Goal: Task Accomplishment & Management: Complete application form

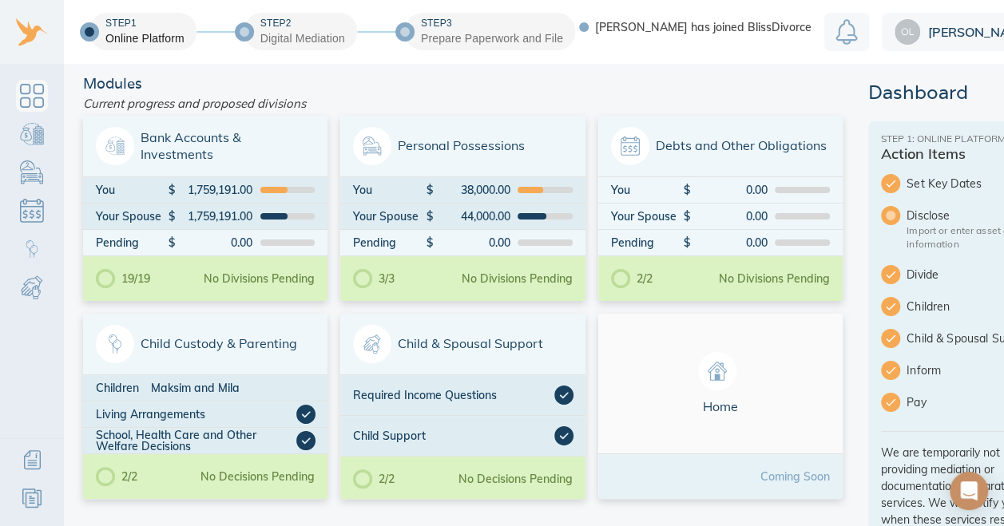
click at [287, 347] on span "Child Custody & Parenting" at bounding box center [205, 344] width 219 height 38
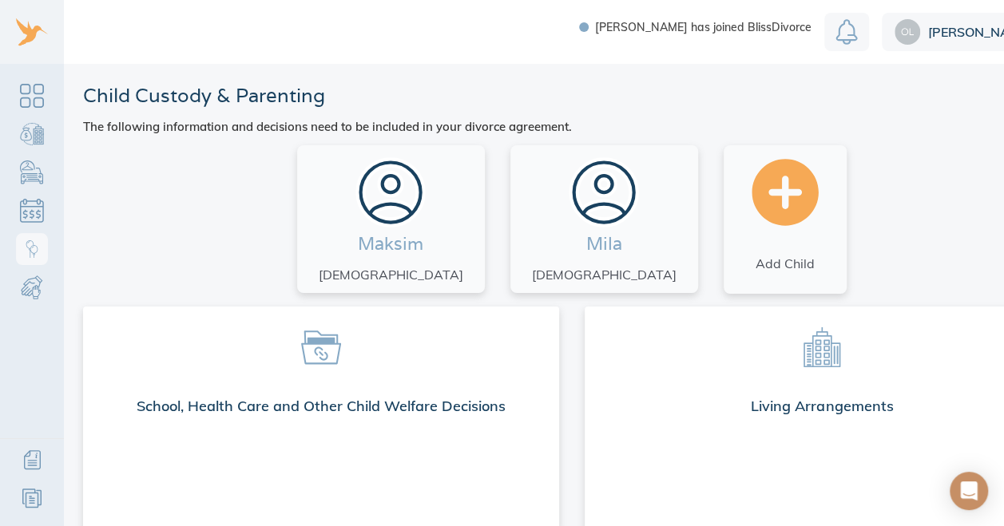
click at [462, 239] on div "Maksim 18 years old" at bounding box center [390, 219] width 173 height 133
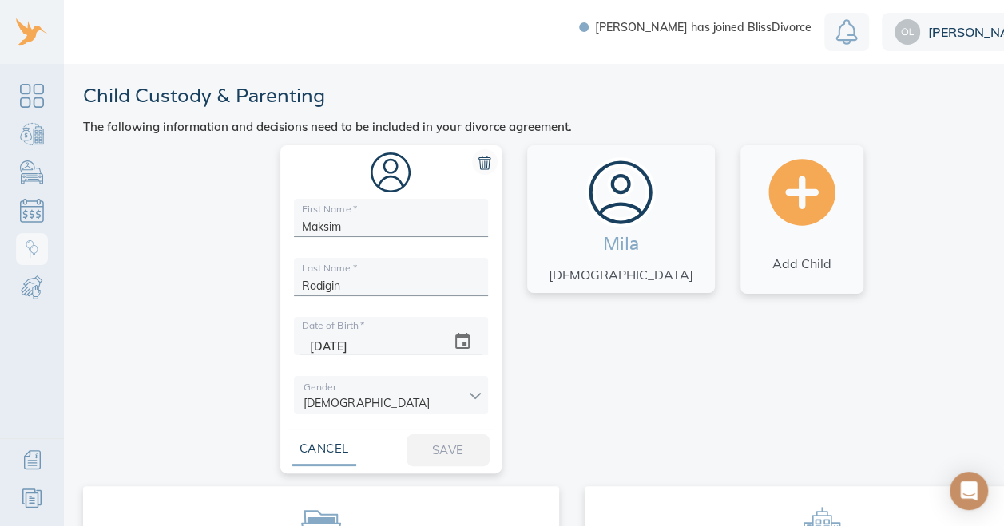
click at [487, 166] on icon at bounding box center [485, 164] width 6 height 7
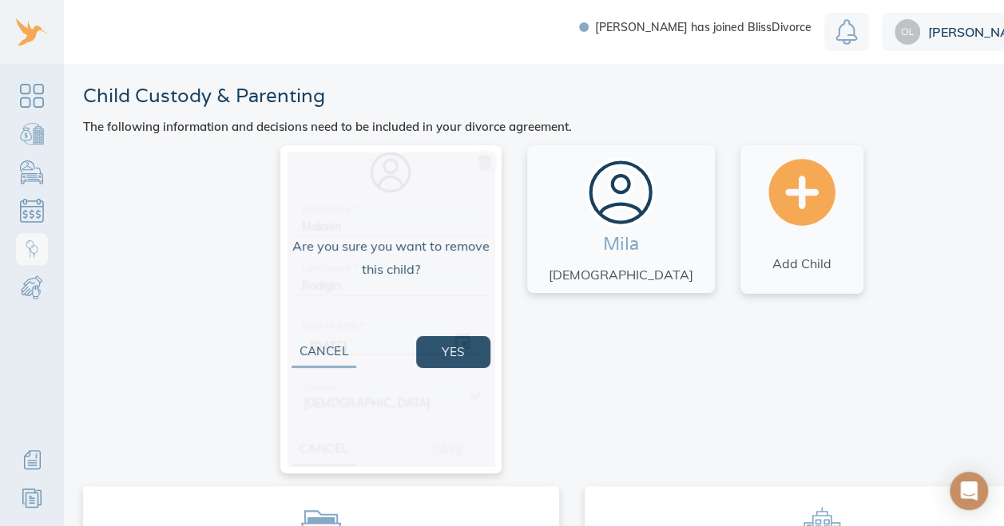
click at [490, 351] on button "Yes" at bounding box center [452, 352] width 73 height 32
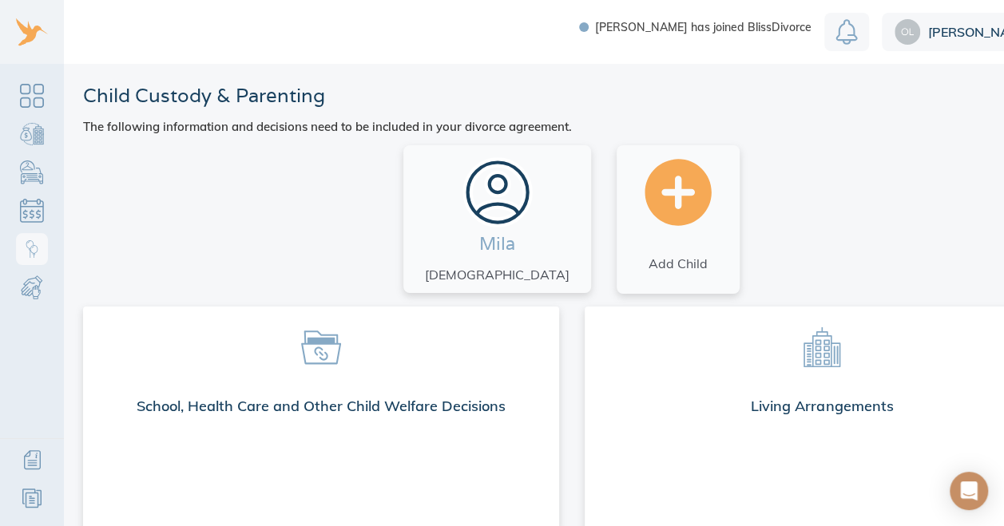
click at [500, 351] on span at bounding box center [321, 346] width 450 height 54
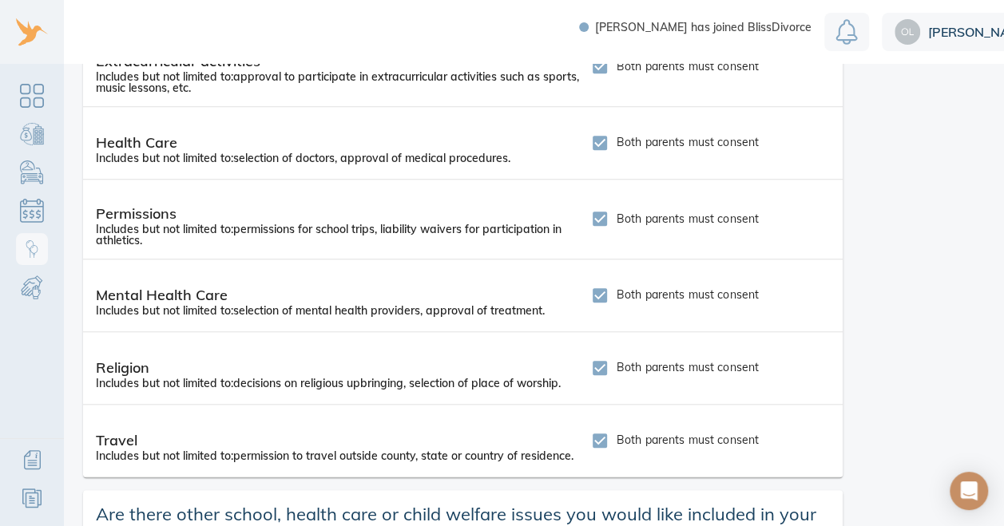
scroll to position [670, 0]
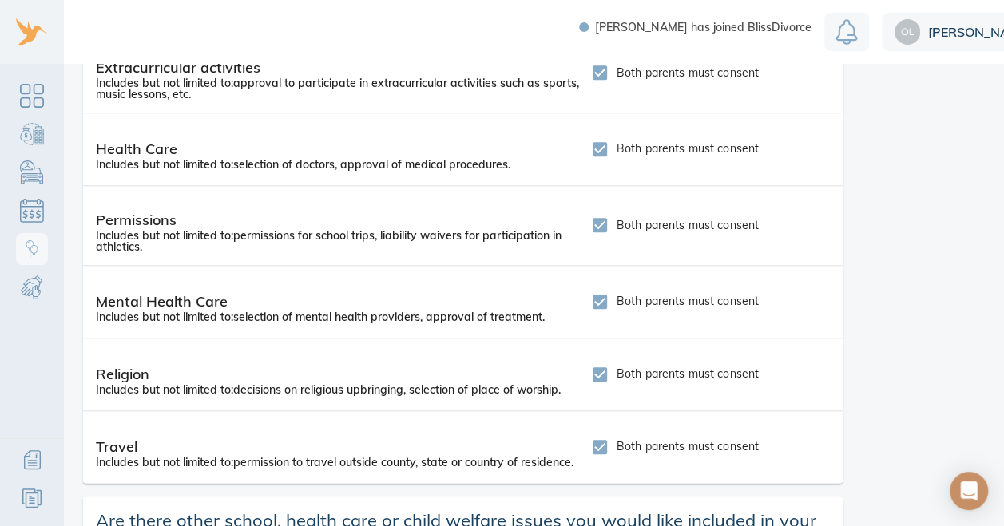
click at [597, 227] on input "Both parents must consent" at bounding box center [600, 225] width 34 height 34
checkbox input "false"
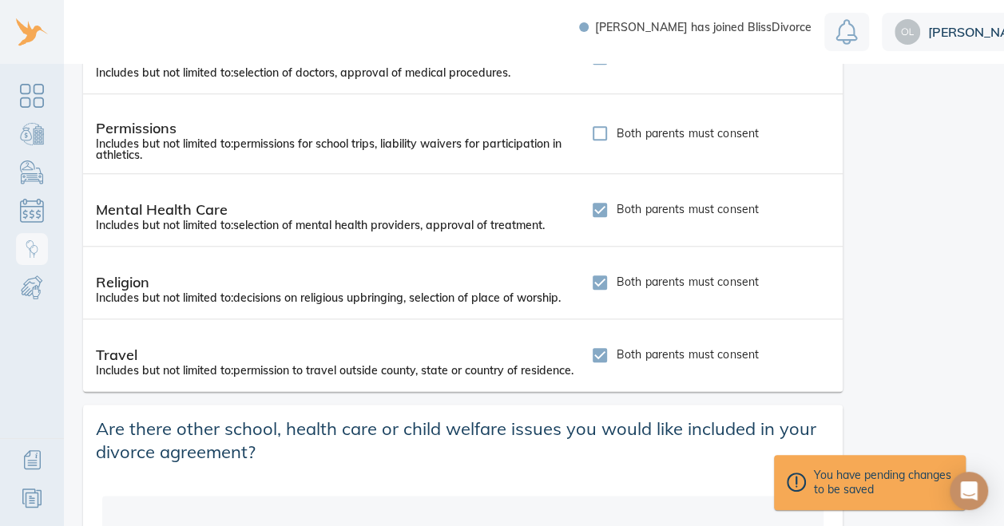
scroll to position [894, 0]
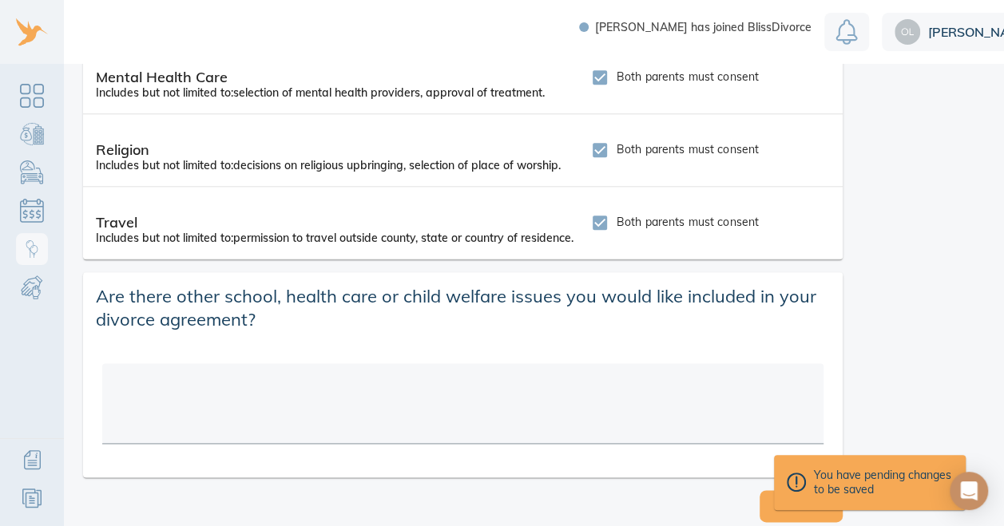
click at [772, 501] on button "Save" at bounding box center [800, 506] width 83 height 32
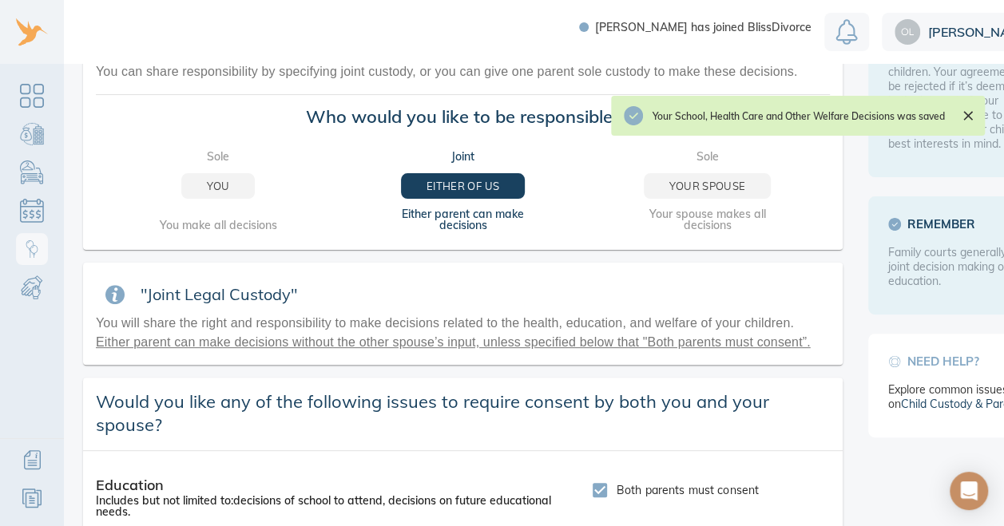
scroll to position [0, 0]
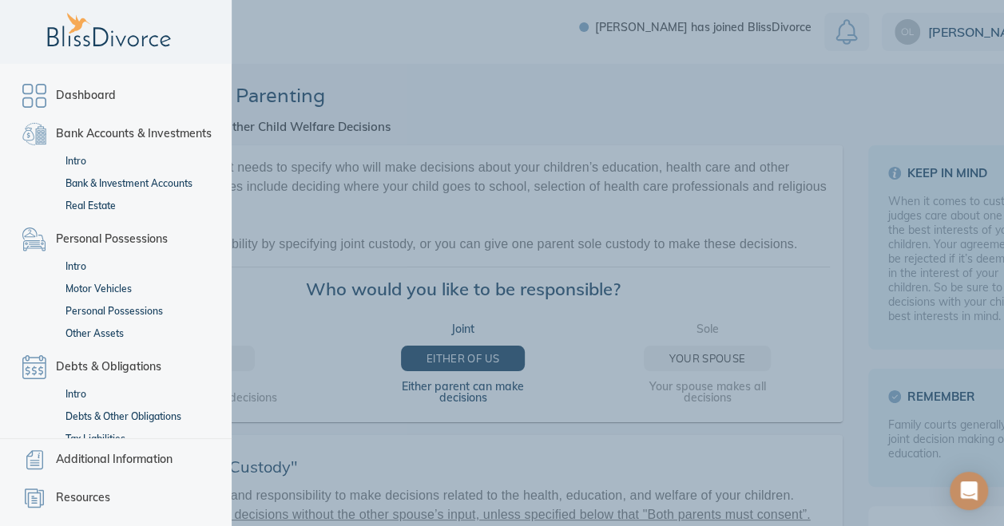
click at [73, 91] on span "Dashboard" at bounding box center [86, 95] width 60 height 19
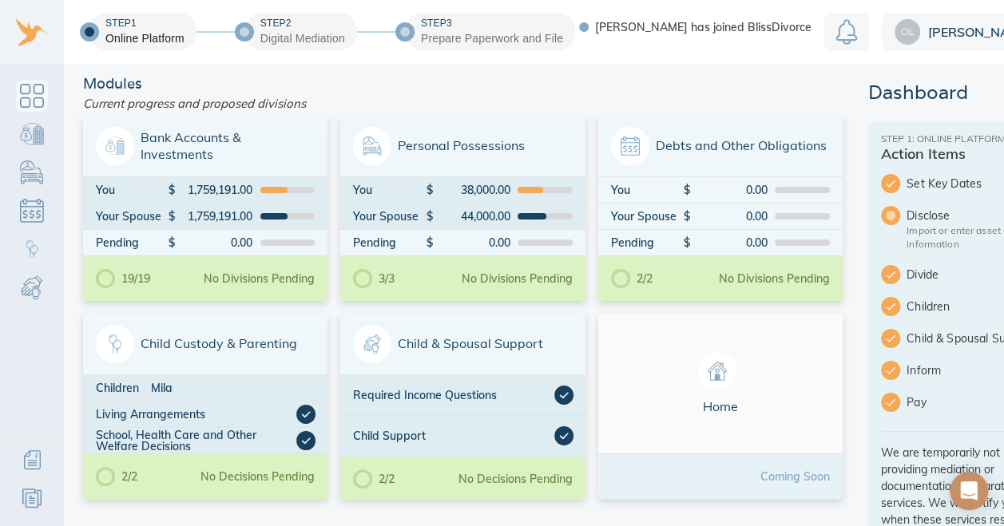
click at [458, 343] on span "Child & Spousal Support" at bounding box center [462, 344] width 219 height 38
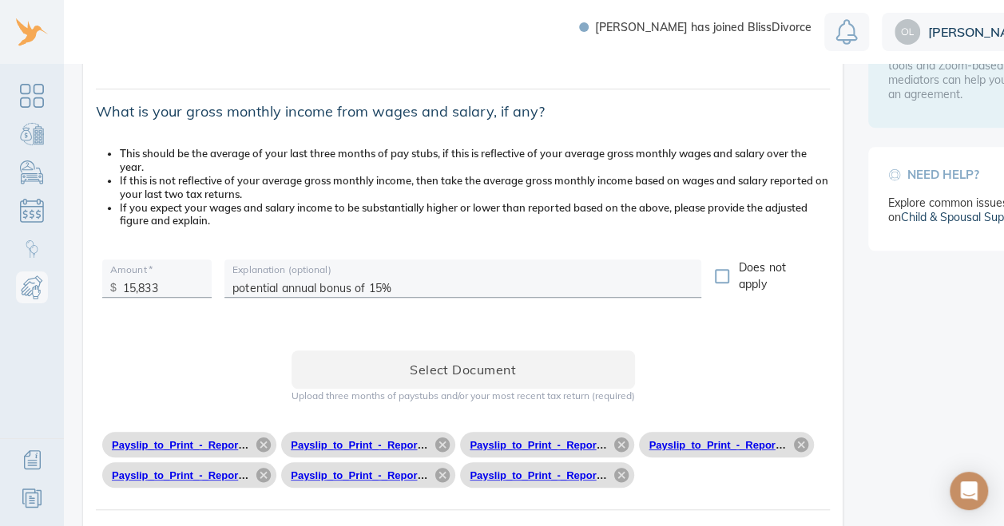
scroll to position [494, 0]
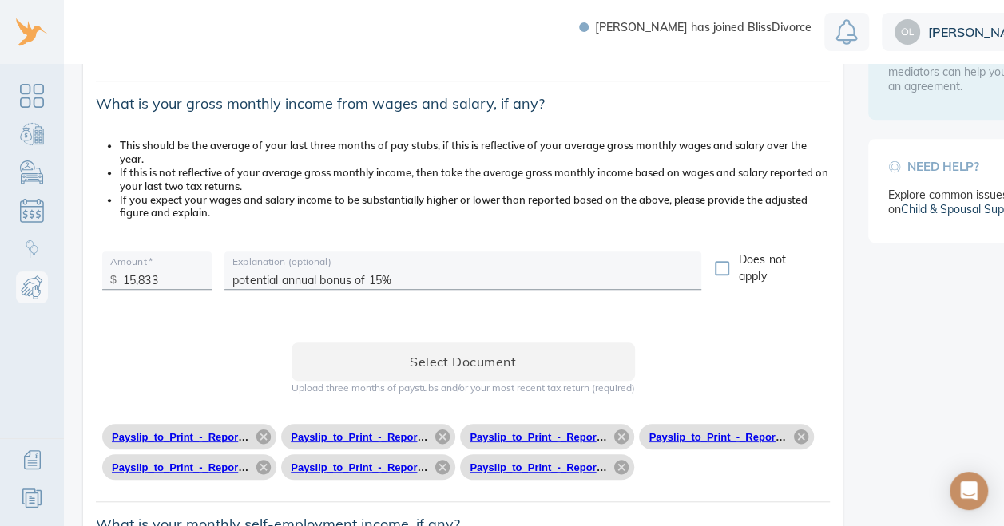
click at [192, 272] on input "15,833" at bounding box center [163, 276] width 81 height 25
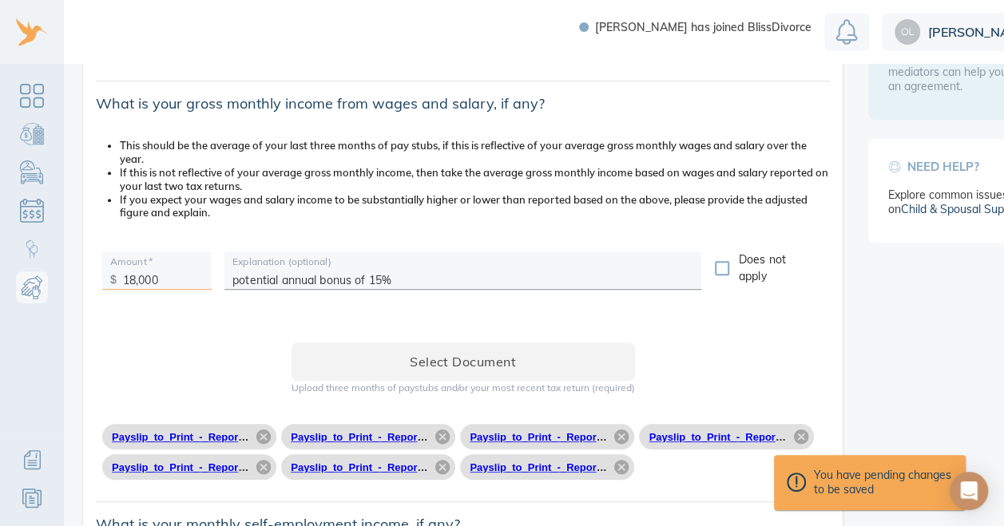
type input "18,000"
drag, startPoint x: 408, startPoint y: 269, endPoint x: 168, endPoint y: 224, distance: 243.9
click at [168, 232] on div "Amount   * $ 18,000 Explanation (optional) potential annual bonus of 15% Does n…" at bounding box center [462, 274] width 759 height 85
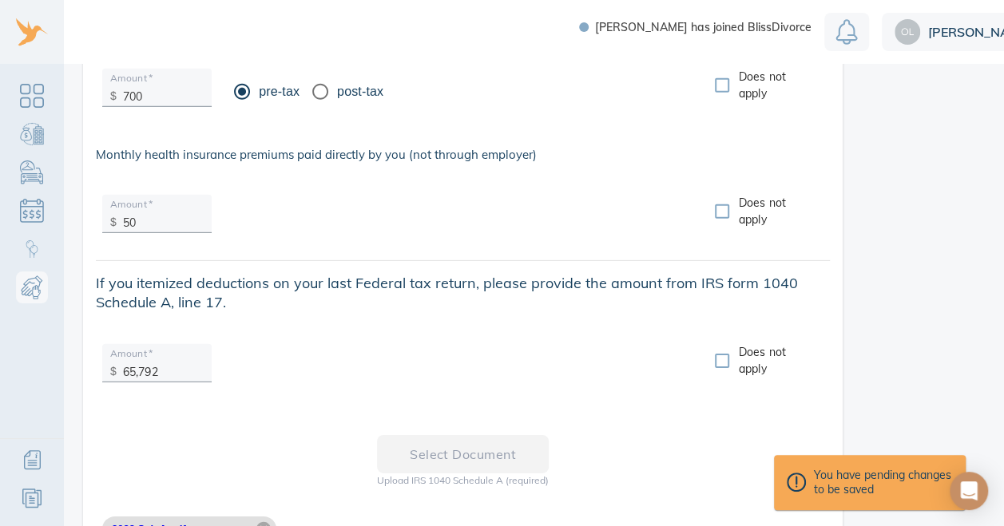
scroll to position [2347, 0]
type input "includes potential annual bonus"
drag, startPoint x: 163, startPoint y: 359, endPoint x: 61, endPoint y: 299, distance: 118.5
click at [61, 299] on div "Anthony has joined BlissDivorce Olga Child and Spousal Support Please answer th…" at bounding box center [545, 263] width 1091 height 526
type input "34,533"
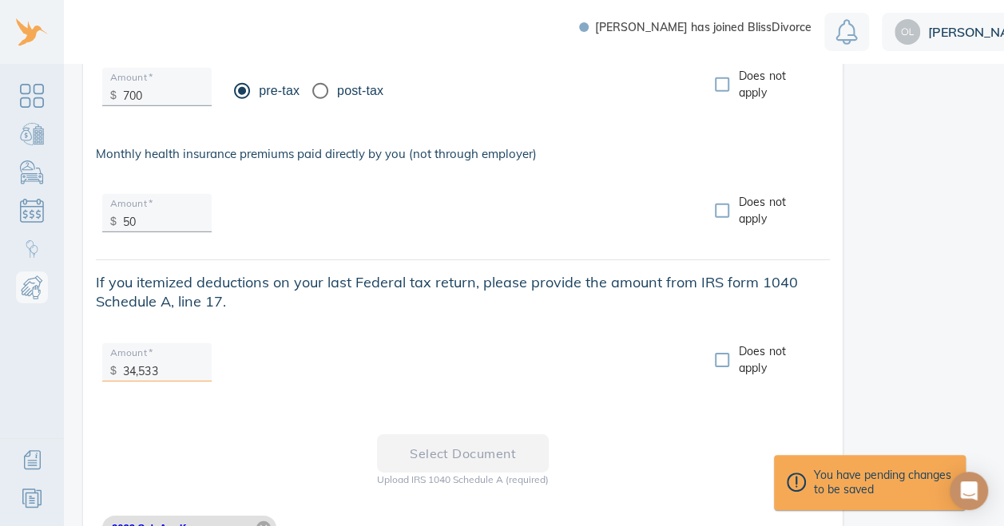
click at [311, 373] on div at bounding box center [463, 366] width 490 height 59
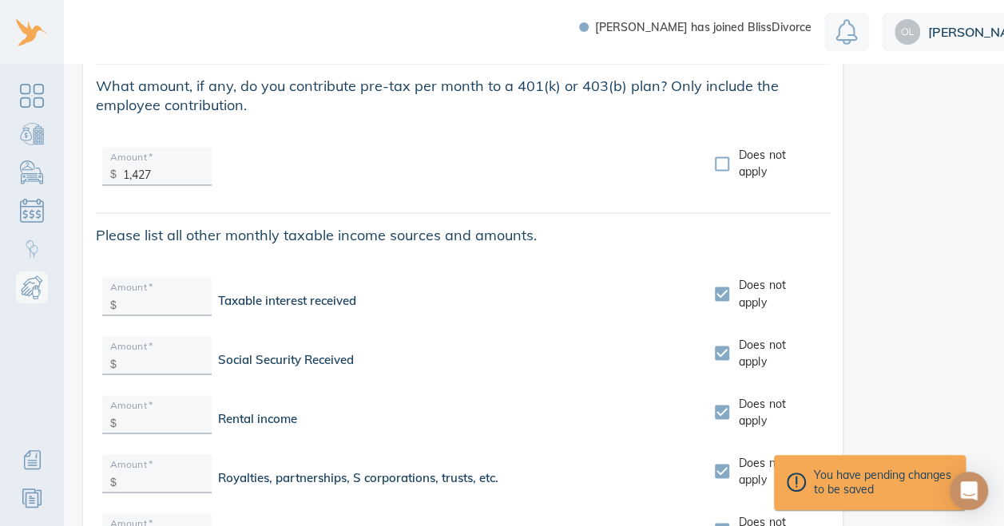
scroll to position [1266, 0]
click at [116, 297] on p "$" at bounding box center [113, 305] width 6 height 17
click at [719, 283] on input "Does not apply" at bounding box center [722, 295] width 34 height 34
checkbox input "false"
click at [159, 295] on input "text" at bounding box center [163, 302] width 81 height 25
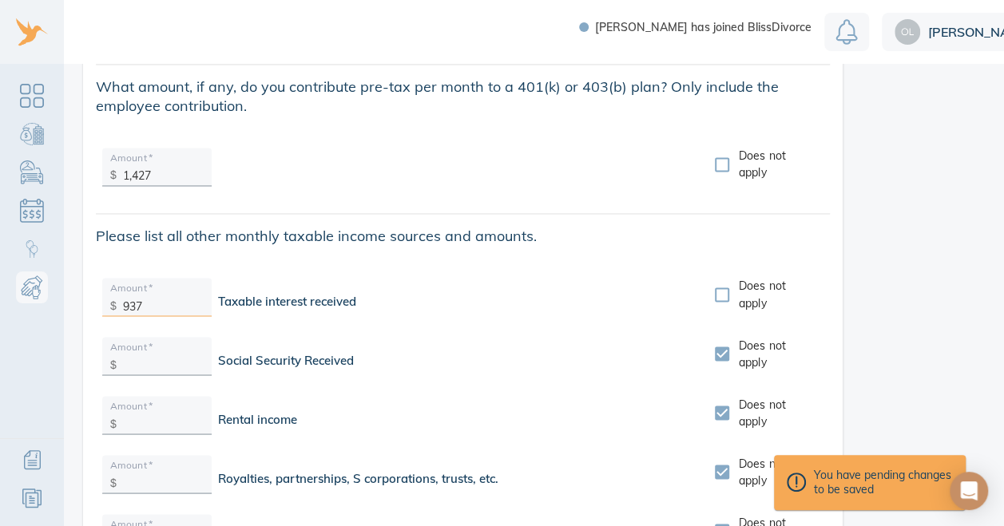
type input "937"
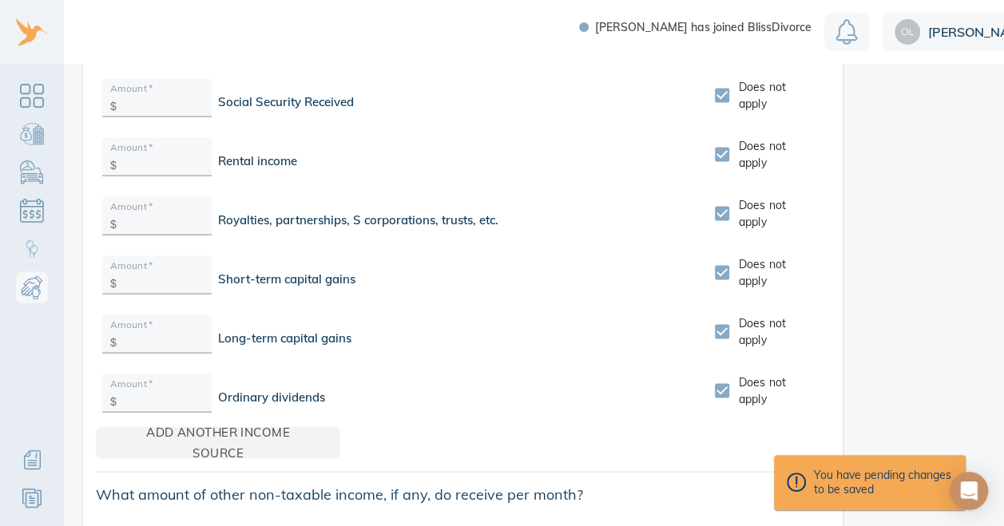
scroll to position [1532, 0]
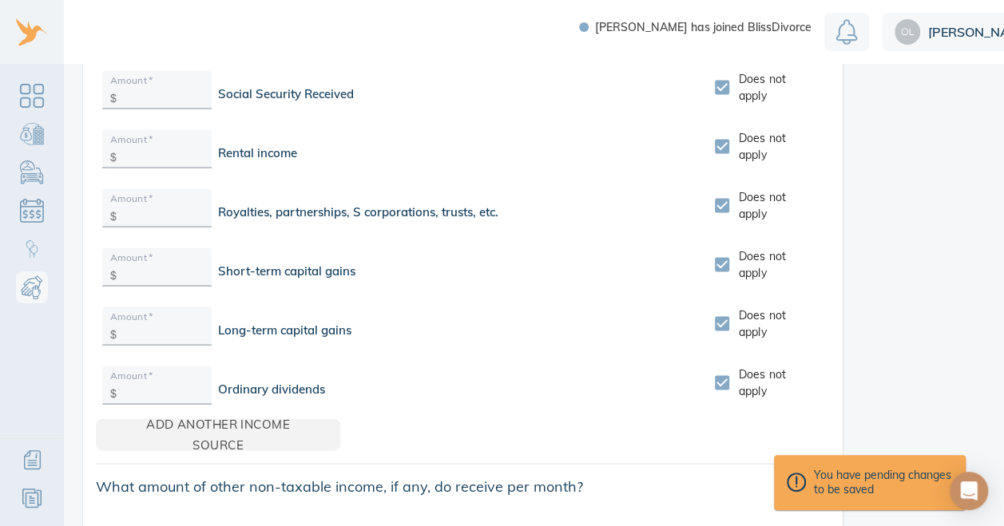
click at [719, 371] on input "Does not apply" at bounding box center [722, 383] width 34 height 34
checkbox input "false"
click at [188, 378] on input "text" at bounding box center [163, 390] width 81 height 25
type input "89"
click at [949, 284] on aside "Keep in mind When it comes to child support, the courts put the interest of chi…" at bounding box center [964, 285] width 192 height 3320
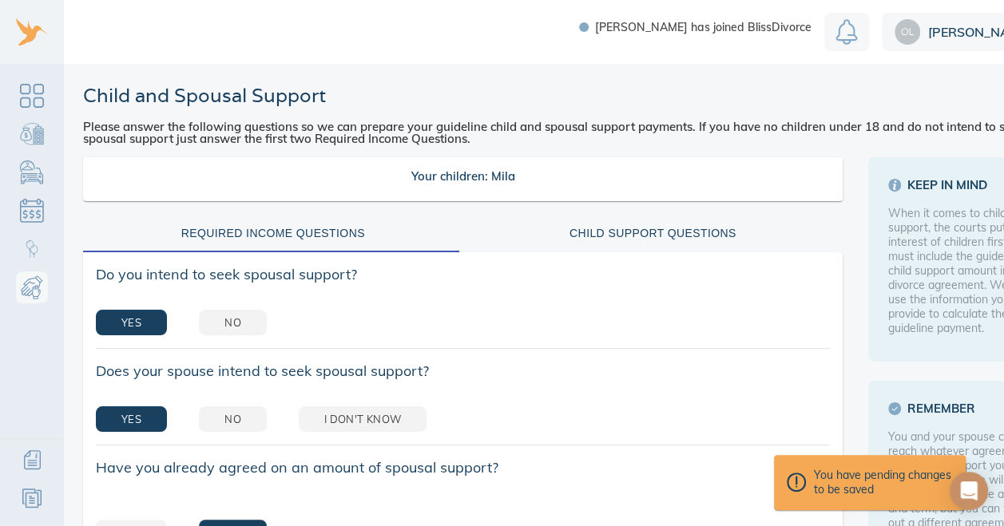
scroll to position [0, 0]
click at [708, 236] on div "Child Support Questions" at bounding box center [653, 234] width 361 height 20
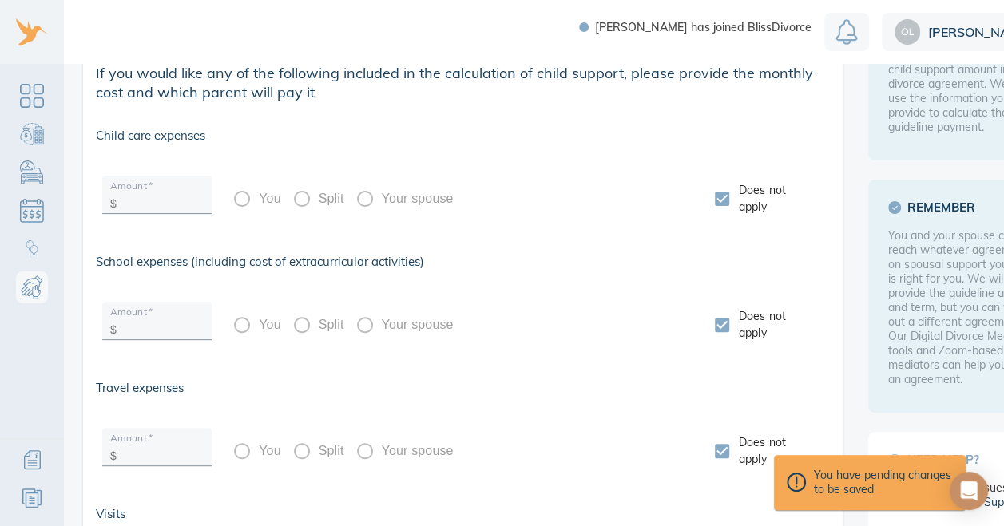
scroll to position [203, 0]
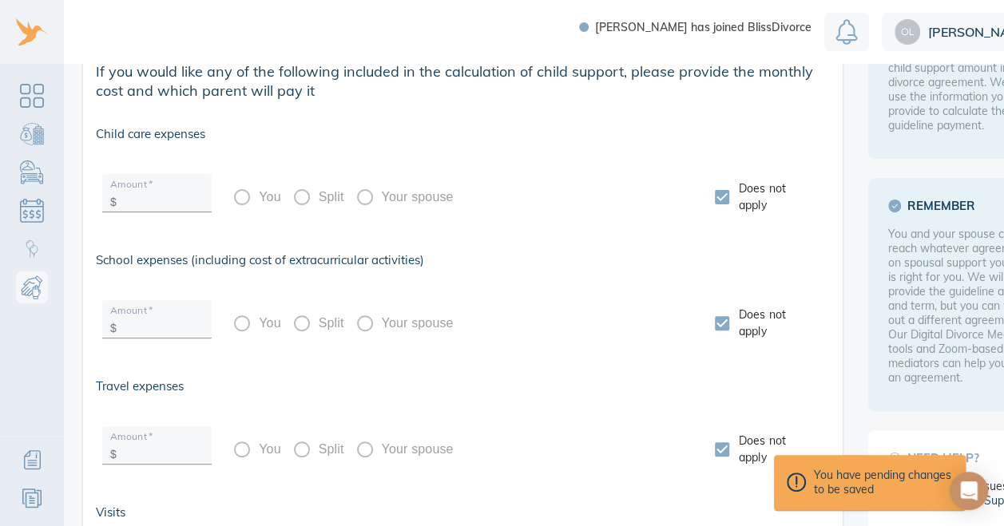
click at [909, 354] on div "You and your spouse can reach whatever agreement on spousal support you feel is…" at bounding box center [964, 306] width 152 height 158
click at [716, 332] on input "Does not apply" at bounding box center [722, 324] width 34 height 34
checkbox input "false"
click at [301, 323] on input "Split" at bounding box center [302, 324] width 34 height 34
radio input "true"
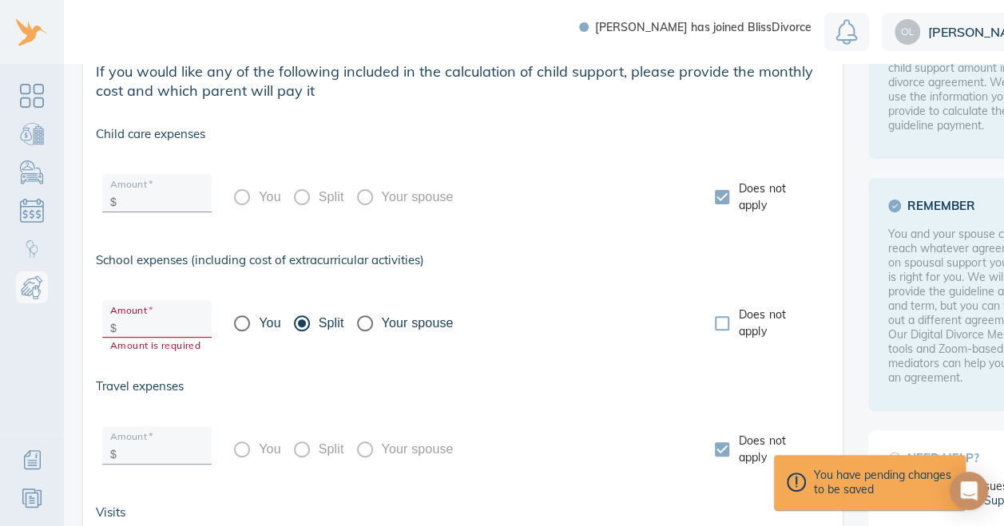
click at [149, 327] on input "text" at bounding box center [163, 324] width 81 height 25
click at [146, 329] on input "1" at bounding box center [163, 324] width 81 height 25
click at [146, 329] on input "15" at bounding box center [163, 324] width 81 height 25
click at [146, 329] on input "150" at bounding box center [163, 324] width 81 height 25
click at [150, 326] on input "15" at bounding box center [163, 324] width 81 height 25
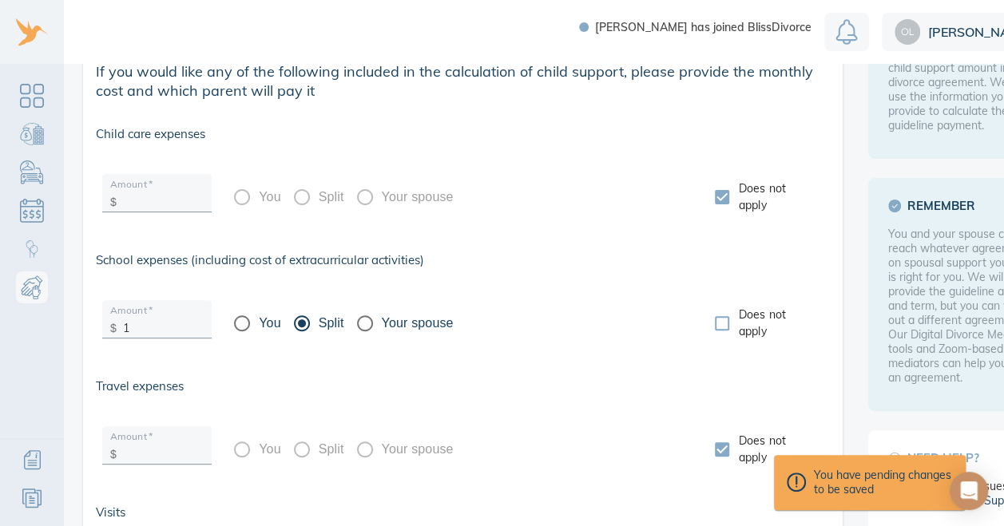
click at [150, 326] on input "1" at bounding box center [163, 324] width 81 height 25
click at [150, 326] on input "text" at bounding box center [163, 324] width 81 height 25
click at [150, 326] on input "5" at bounding box center [163, 324] width 81 height 25
click at [150, 326] on input "58" at bounding box center [163, 324] width 81 height 25
click at [245, 324] on input "You" at bounding box center [242, 324] width 34 height 34
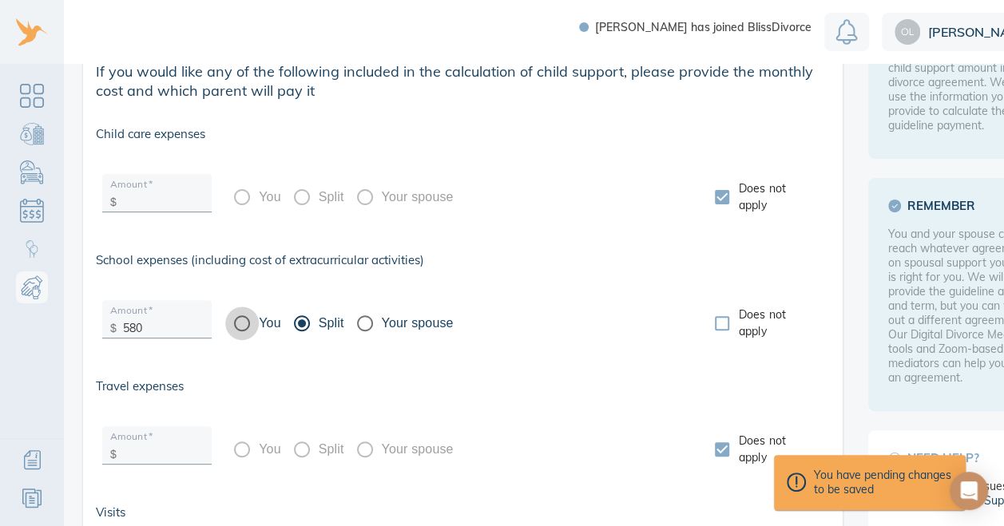
radio input "true"
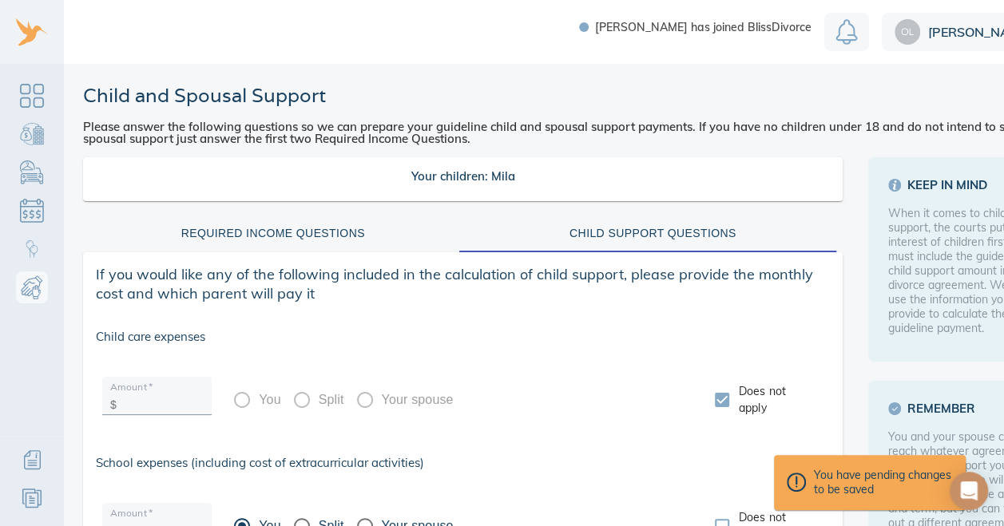
scroll to position [0, 0]
click at [353, 244] on button "Required Income Questions" at bounding box center [273, 233] width 380 height 38
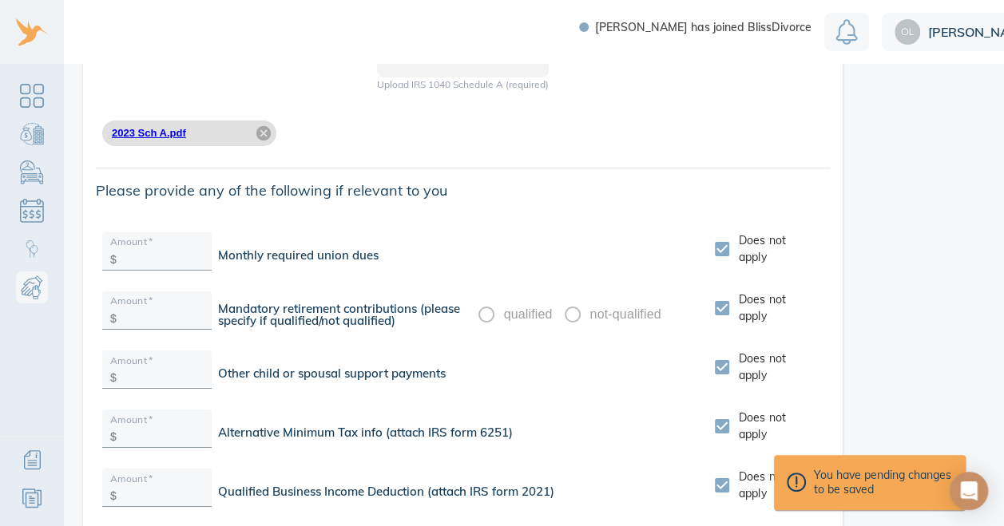
scroll to position [2955, 0]
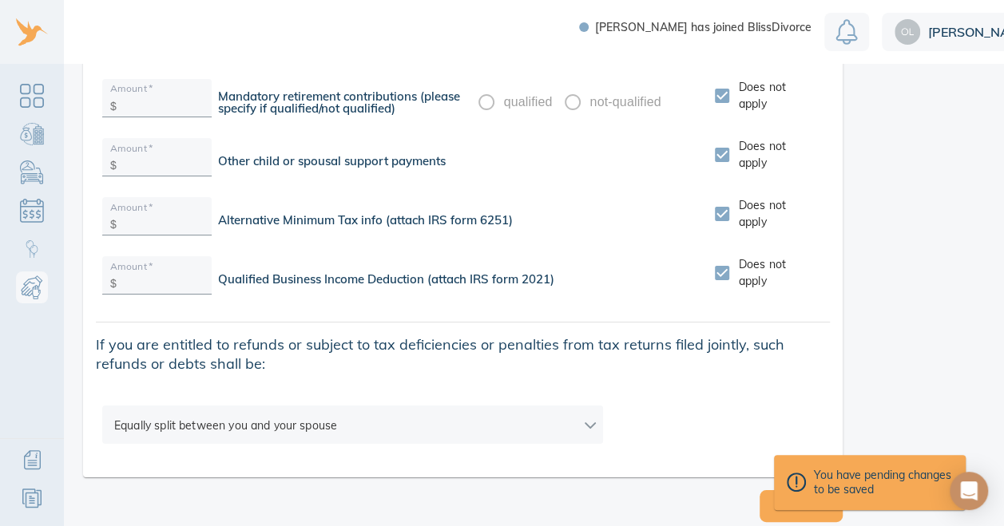
click at [767, 510] on button "Save" at bounding box center [800, 506] width 83 height 32
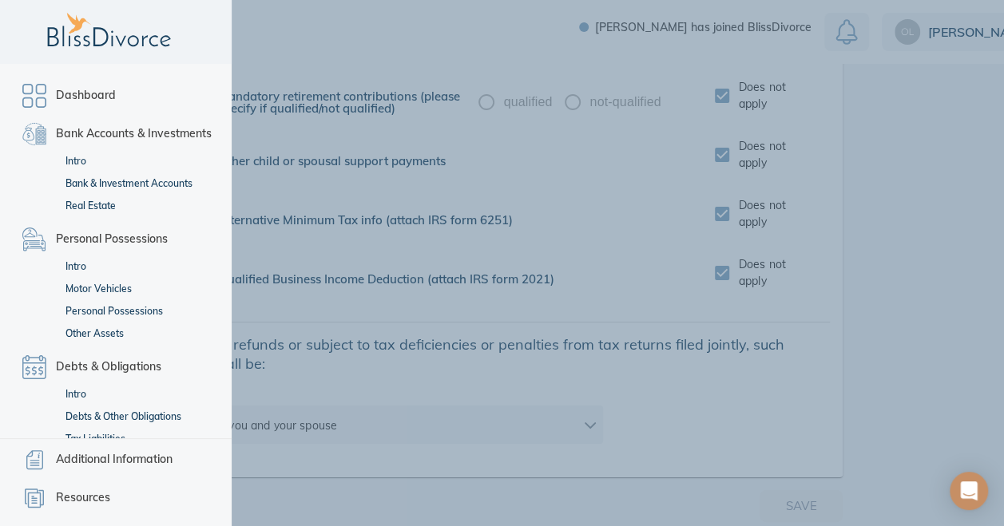
click at [31, 109] on link "Dashboard" at bounding box center [116, 96] width 200 height 32
click at [121, 97] on link "Dashboard" at bounding box center [116, 96] width 200 height 32
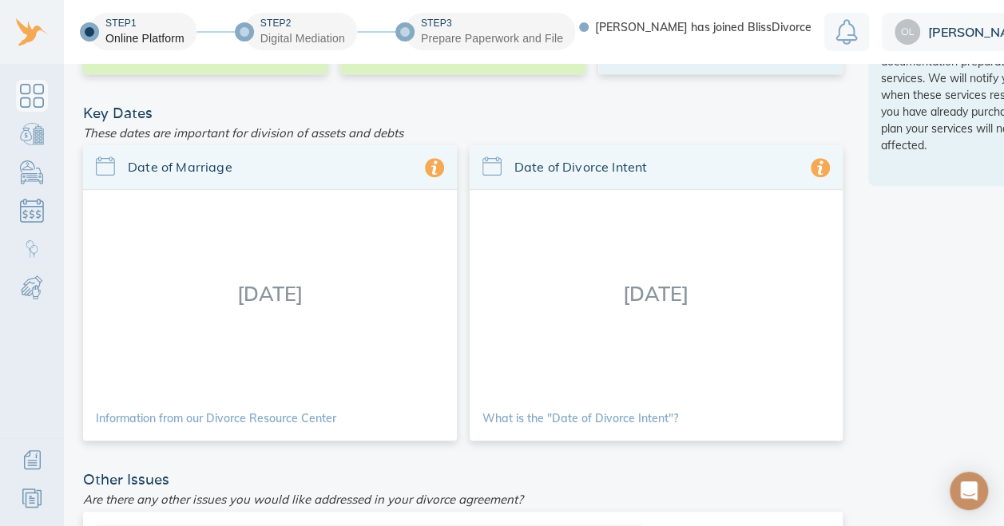
scroll to position [427, 0]
click at [680, 300] on div "[DATE]" at bounding box center [657, 291] width 374 height 206
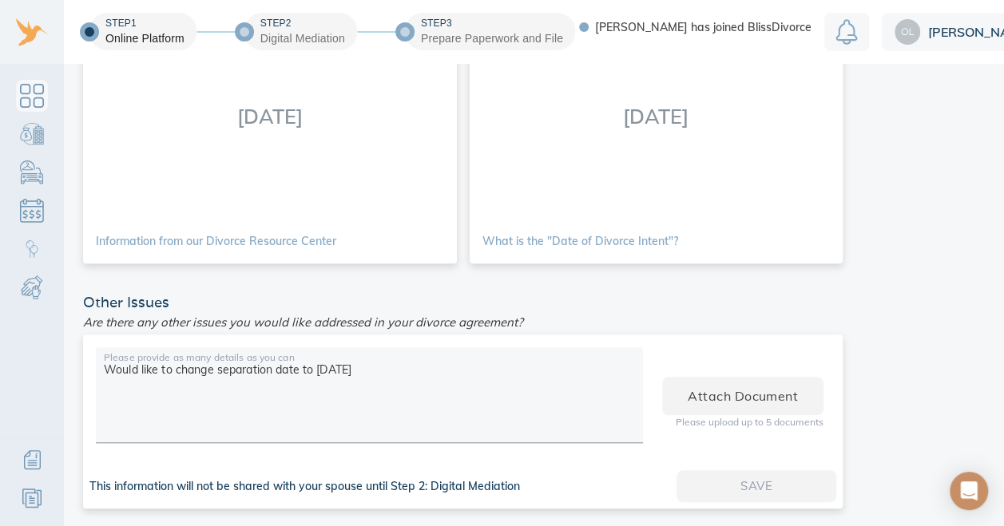
scroll to position [620, 0]
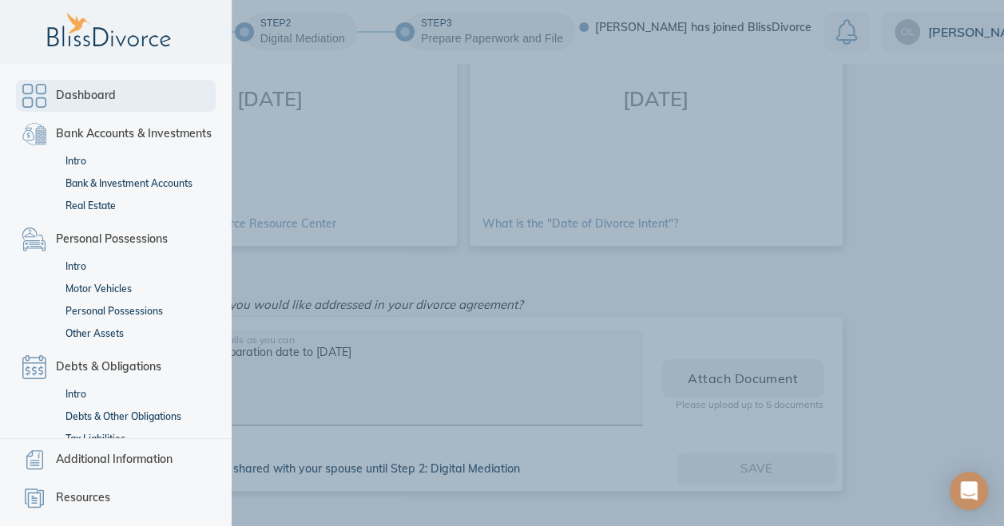
click at [27, 100] on link "Dashboard" at bounding box center [116, 96] width 200 height 32
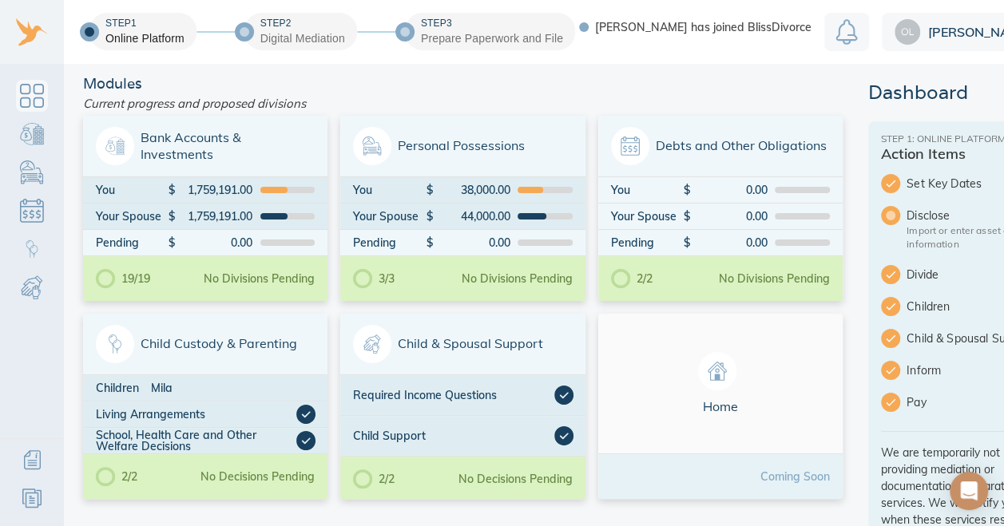
click at [942, 27] on span "[PERSON_NAME]" at bounding box center [976, 32] width 97 height 13
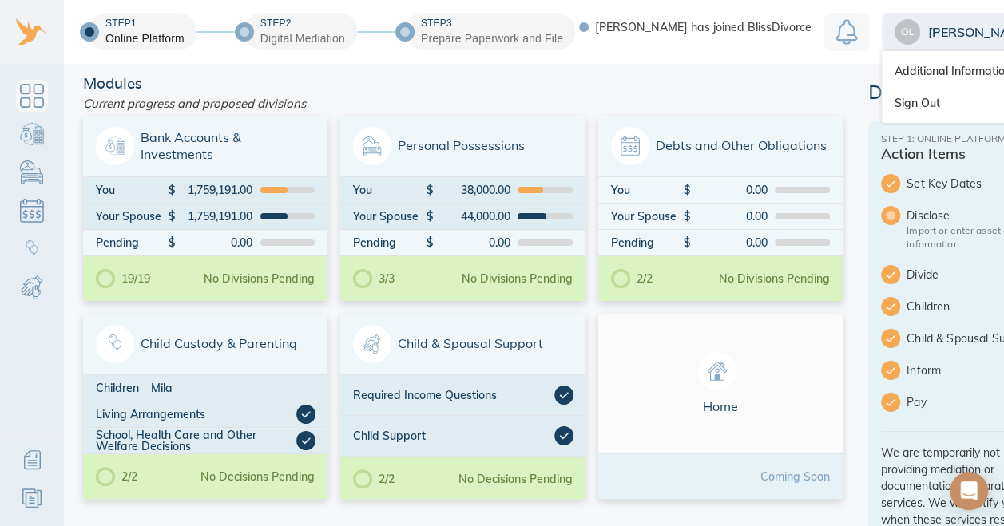
click at [918, 104] on link "Sign Out" at bounding box center [967, 103] width 171 height 32
